Goal: Information Seeking & Learning: Compare options

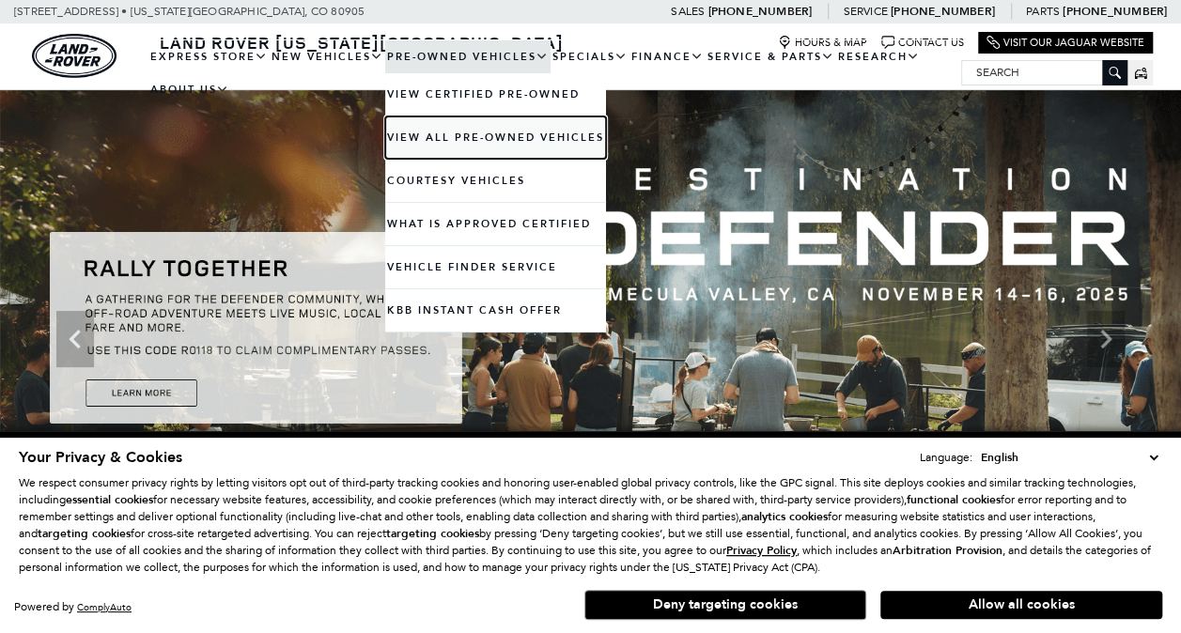
click at [448, 134] on link "View All Pre-Owned Vehicles" at bounding box center [495, 137] width 221 height 42
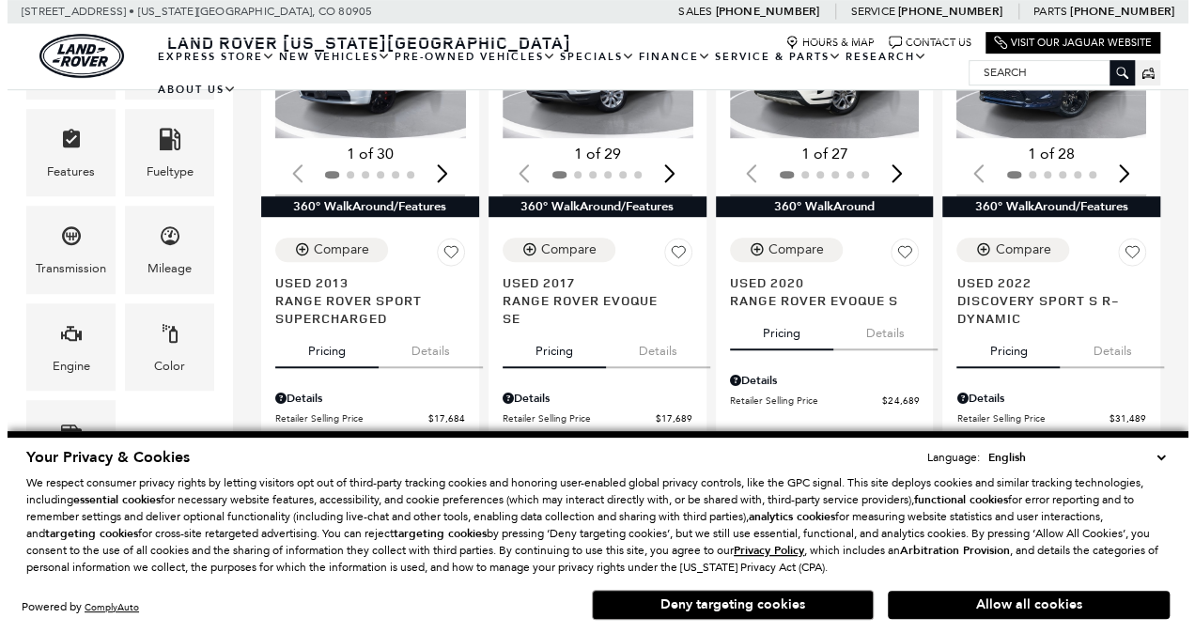
scroll to position [246, 0]
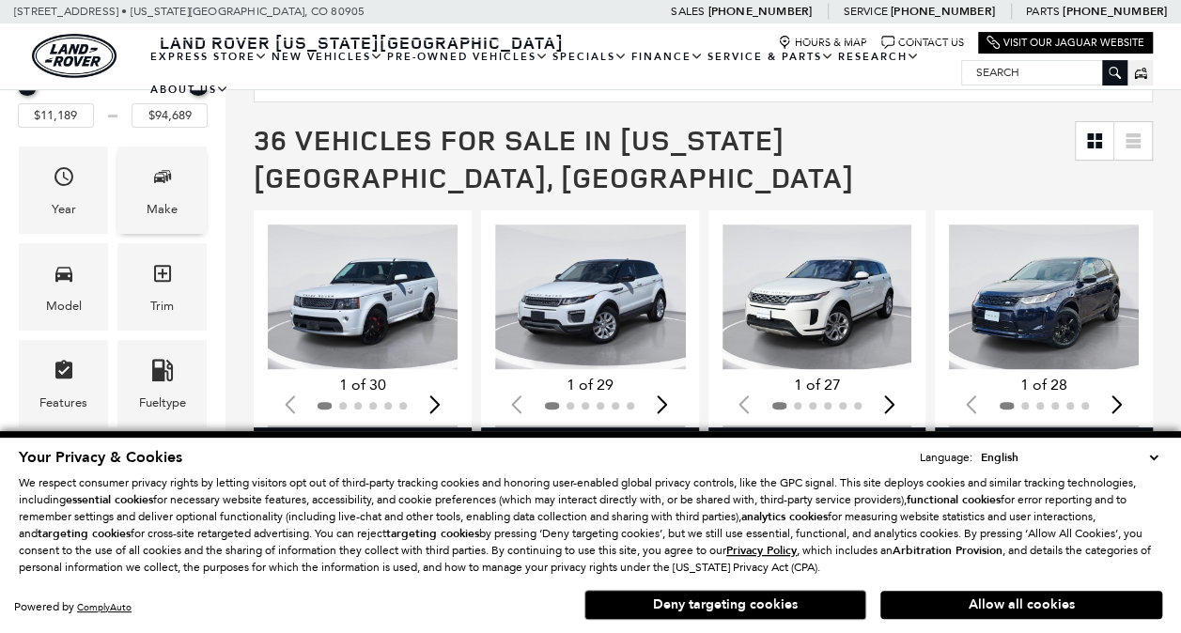
click at [159, 162] on span "Make" at bounding box center [162, 180] width 23 height 39
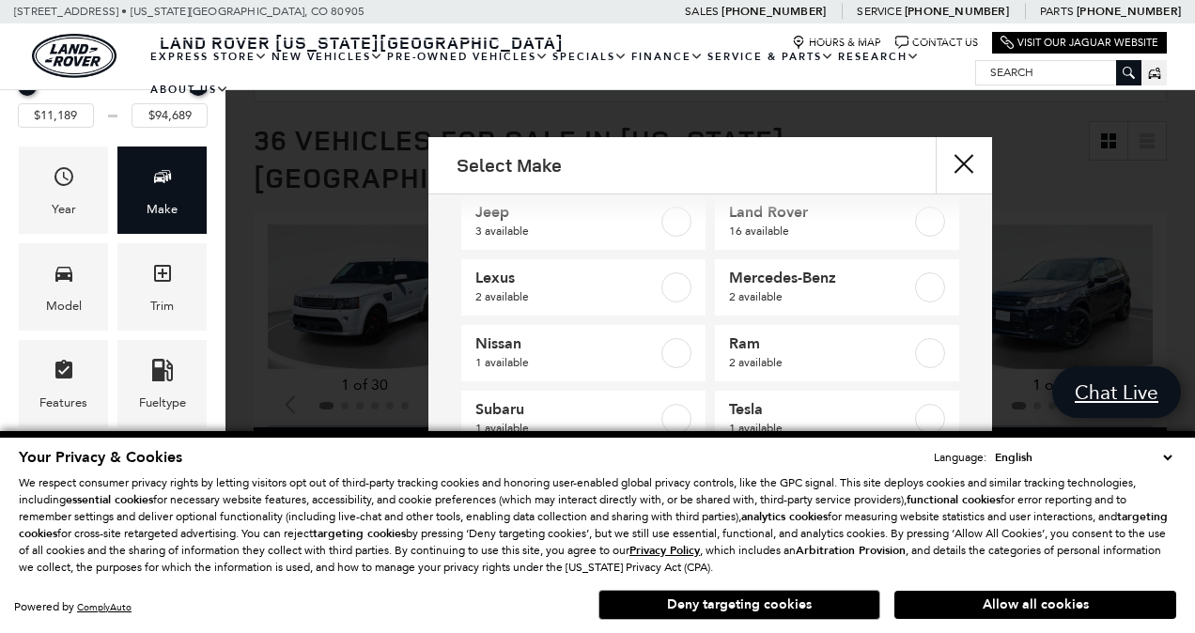
scroll to position [166, 0]
click at [505, 280] on span "Lexus" at bounding box center [567, 277] width 184 height 19
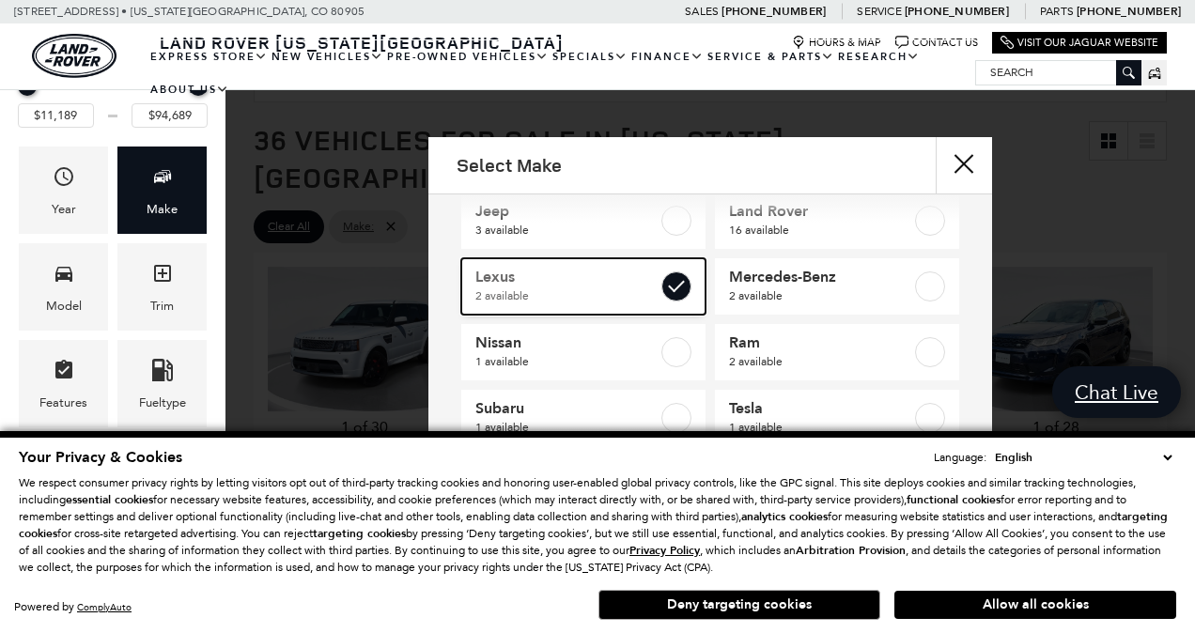
type input "$56,689"
type input "$60,189"
checkbox input "true"
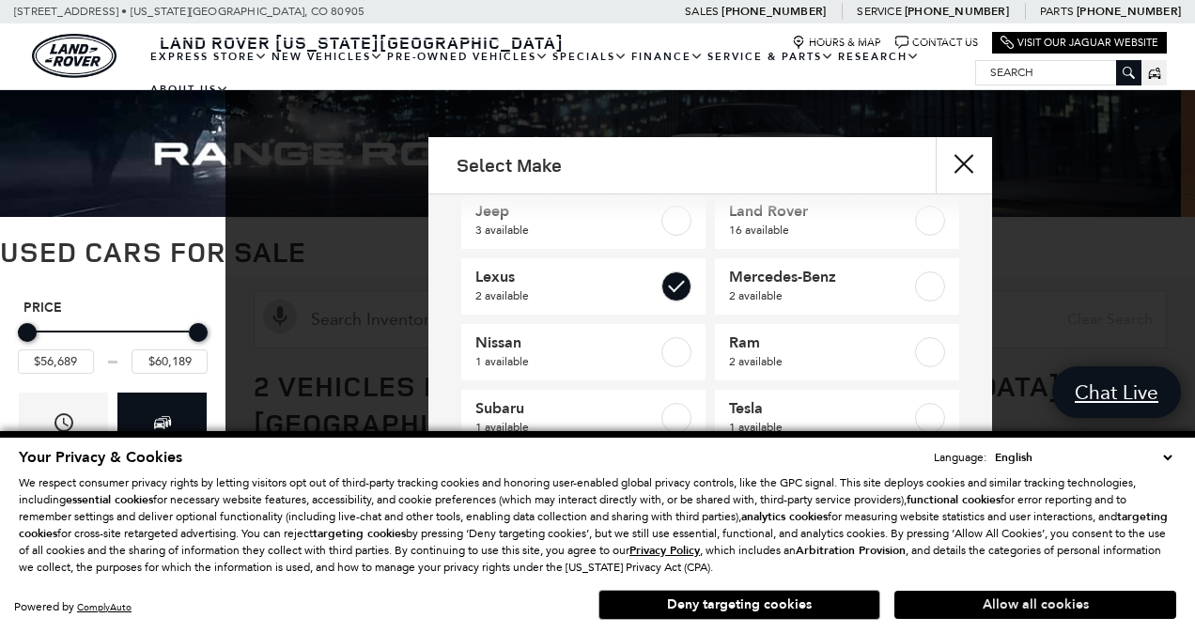
click at [1030, 601] on button "Allow all cookies" at bounding box center [1035, 605] width 282 height 28
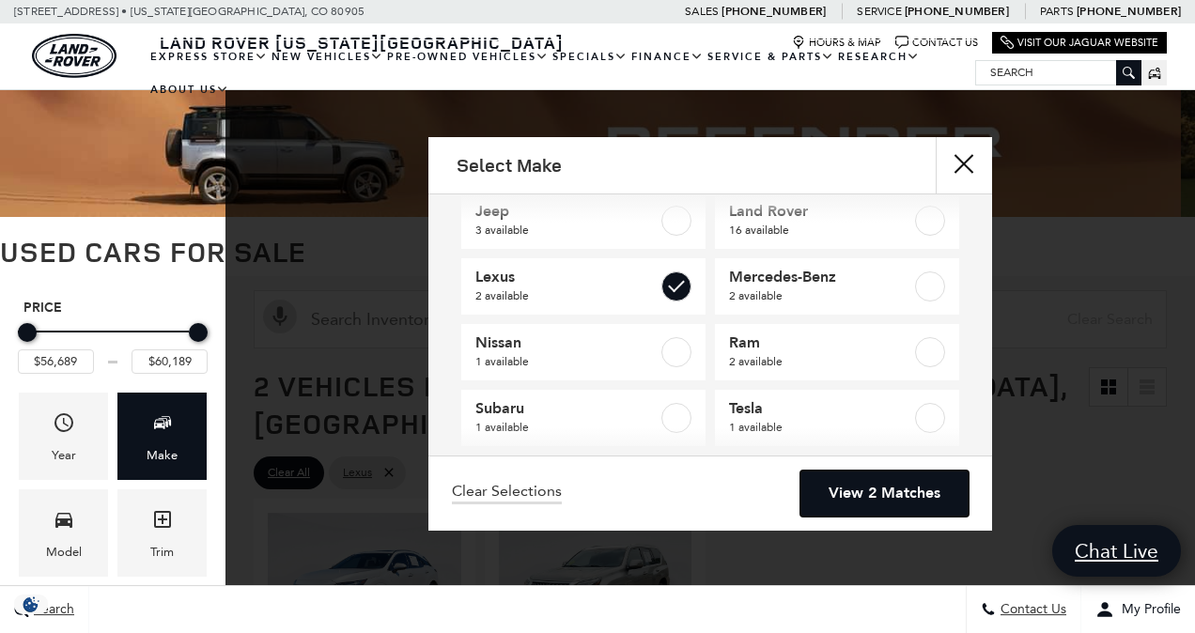
click at [883, 488] on link "View 2 Matches" at bounding box center [884, 494] width 168 height 46
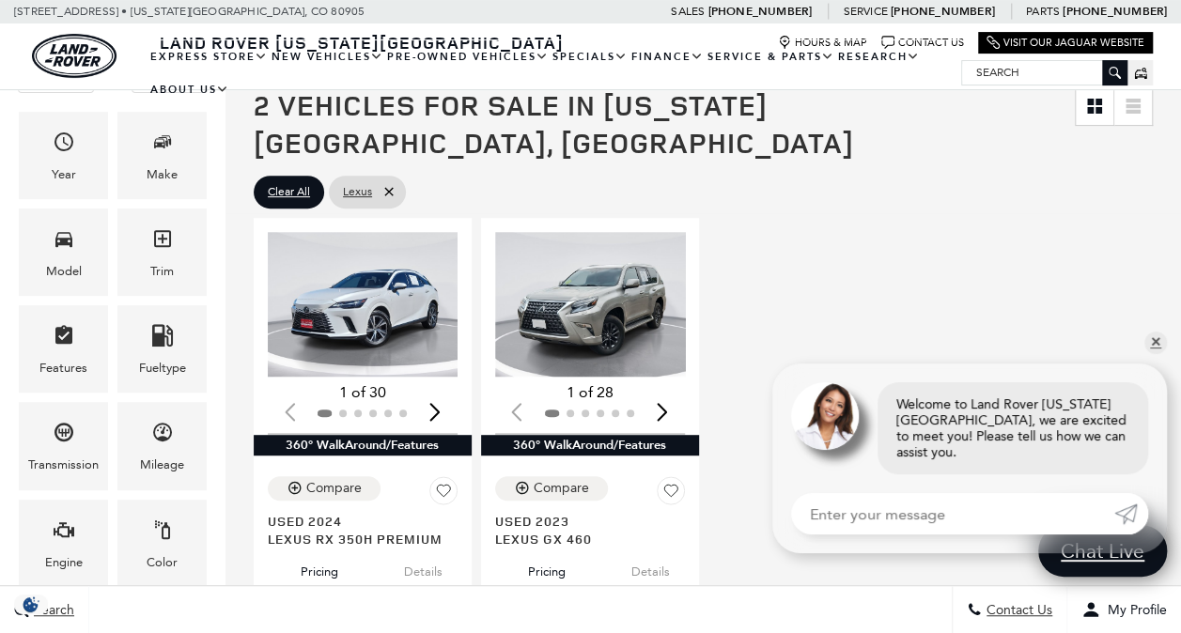
scroll to position [265, 0]
